Goal: Find specific page/section

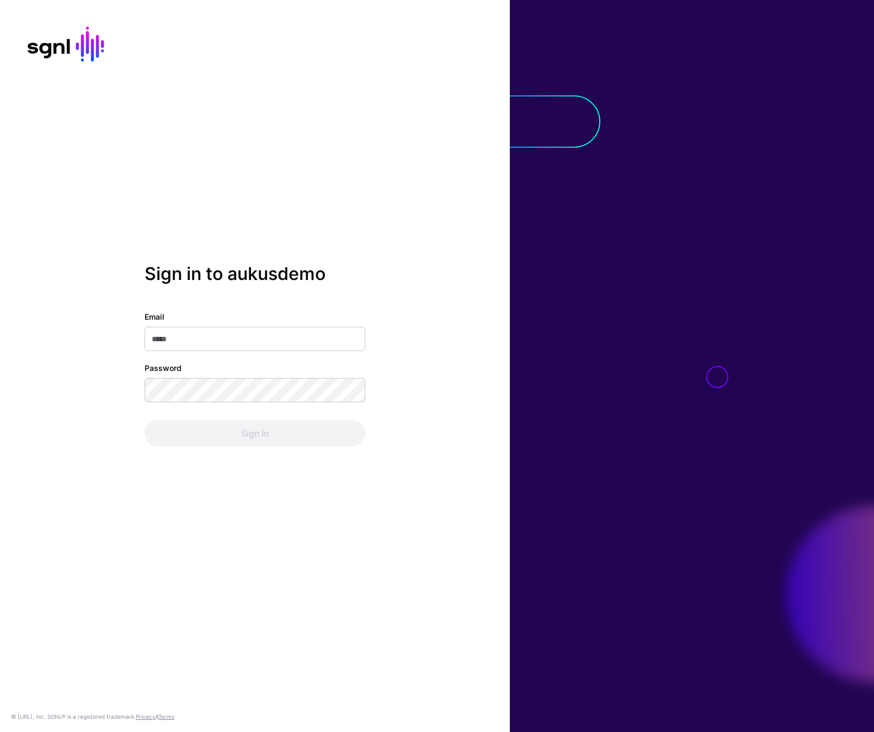
click at [262, 339] on input "Email" at bounding box center [254, 339] width 221 height 24
click at [198, 345] on input "Email" at bounding box center [254, 339] width 221 height 24
click at [829, 374] on div at bounding box center [692, 366] width 364 height 732
click at [157, 345] on input "Email" at bounding box center [254, 339] width 221 height 24
type input "**********"
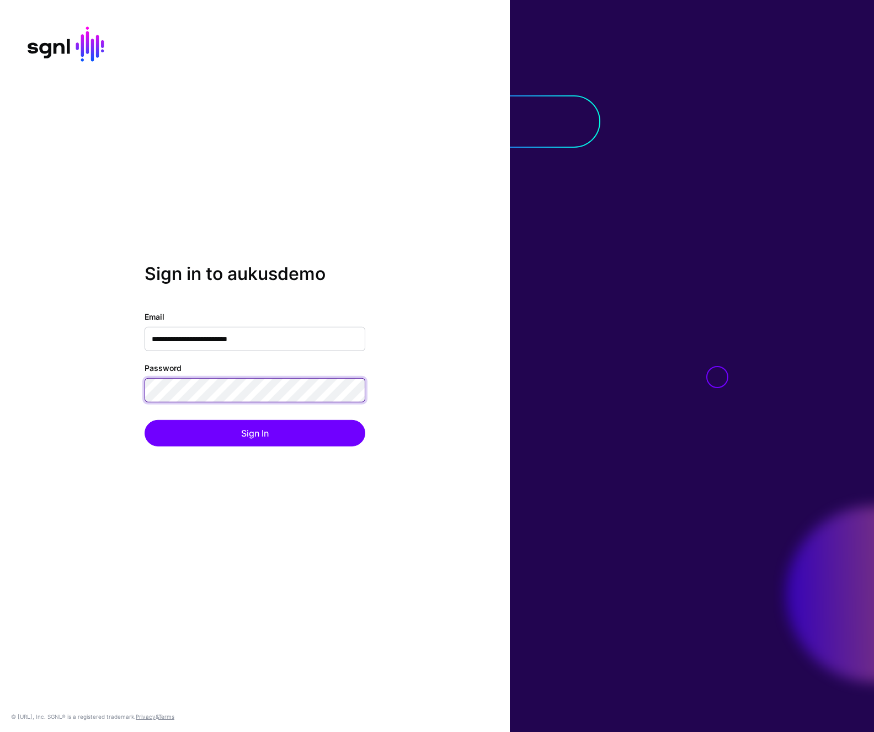
click at [144, 420] on button "Sign In" at bounding box center [254, 433] width 221 height 26
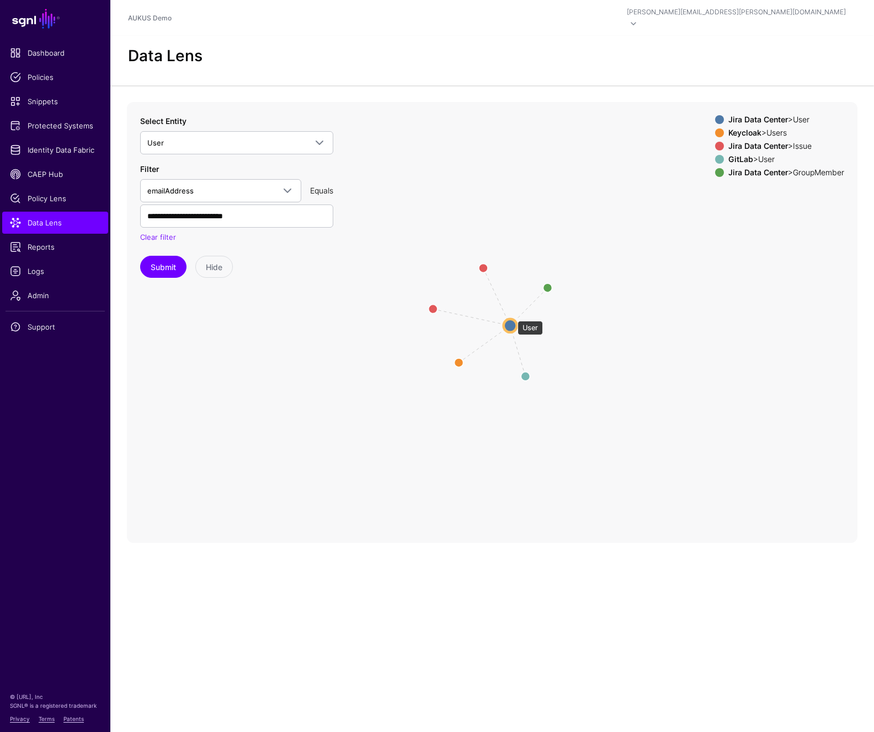
click at [512, 319] on circle at bounding box center [510, 325] width 13 height 13
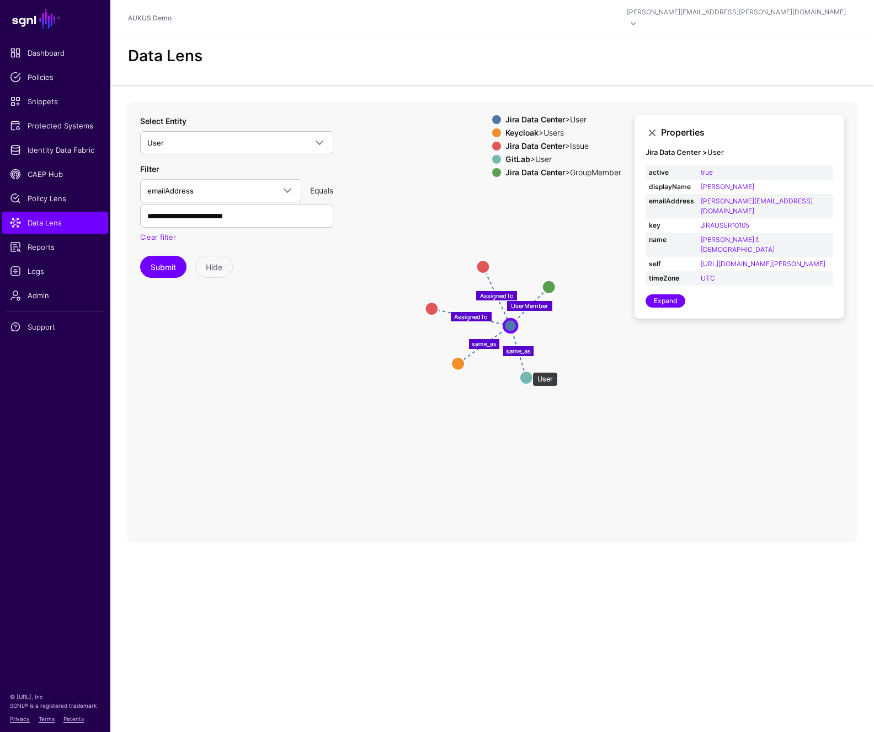
click at [527, 371] on circle at bounding box center [526, 377] width 13 height 13
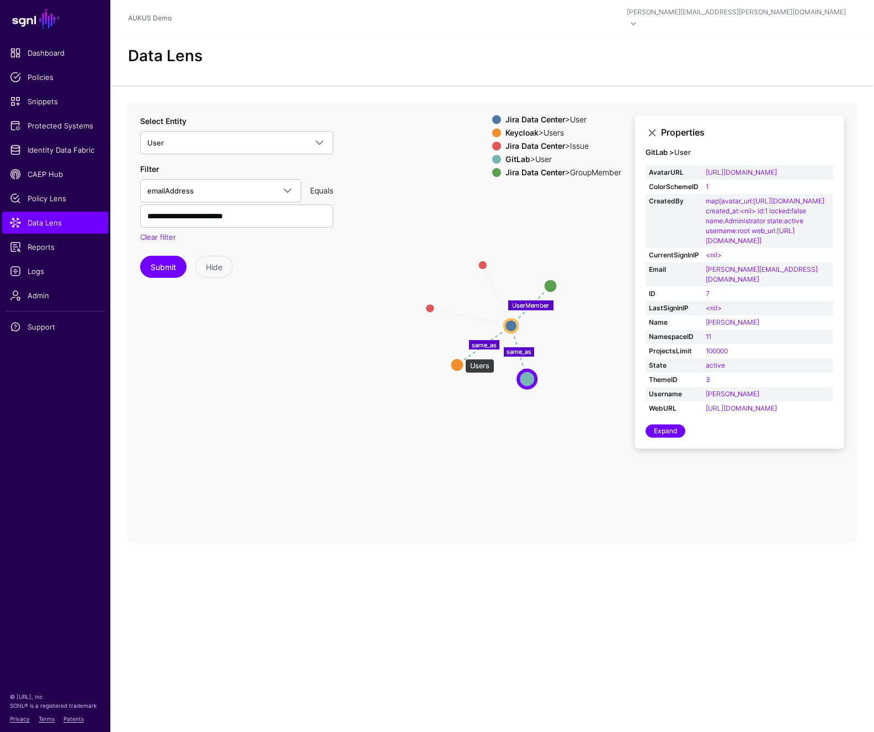
click at [459, 358] on circle at bounding box center [456, 364] width 13 height 13
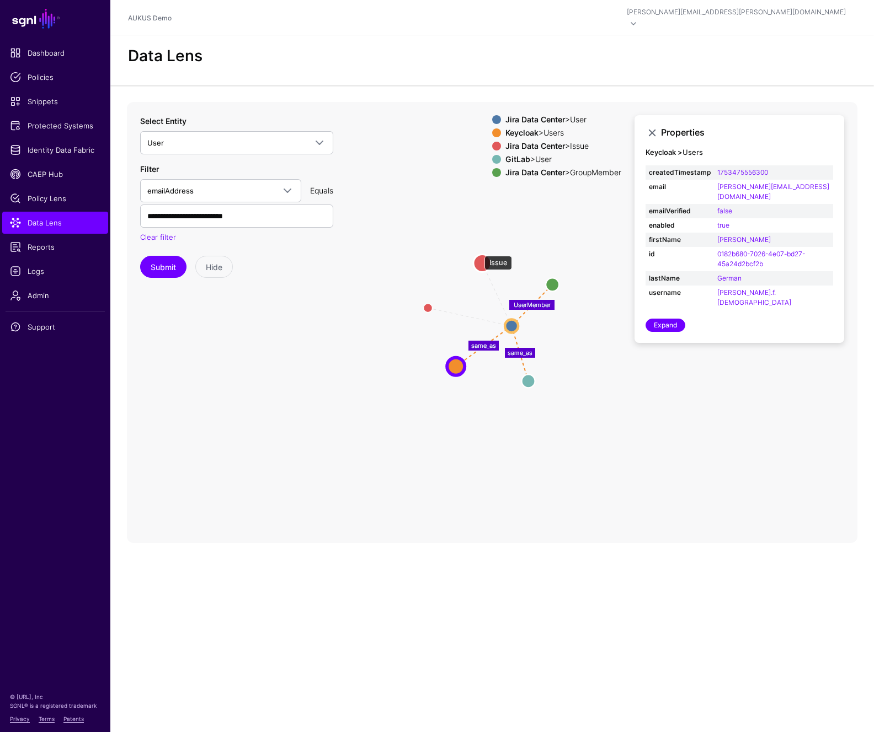
click at [479, 254] on circle at bounding box center [482, 263] width 18 height 18
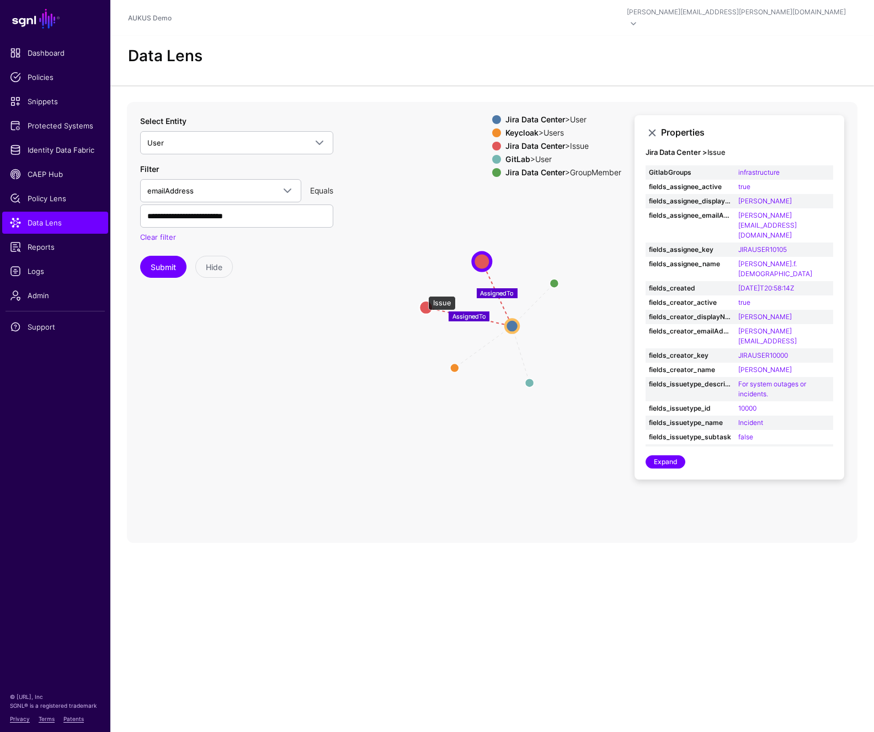
click at [422, 301] on circle at bounding box center [425, 307] width 13 height 13
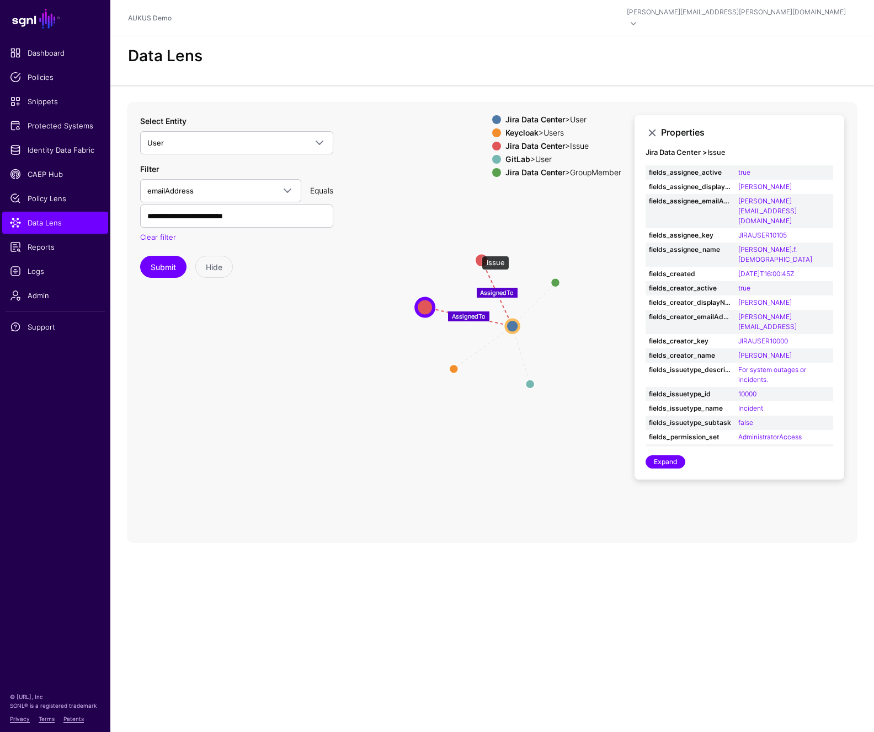
click at [476, 254] on circle at bounding box center [481, 260] width 13 height 13
